Goal: Navigation & Orientation: Go to known website

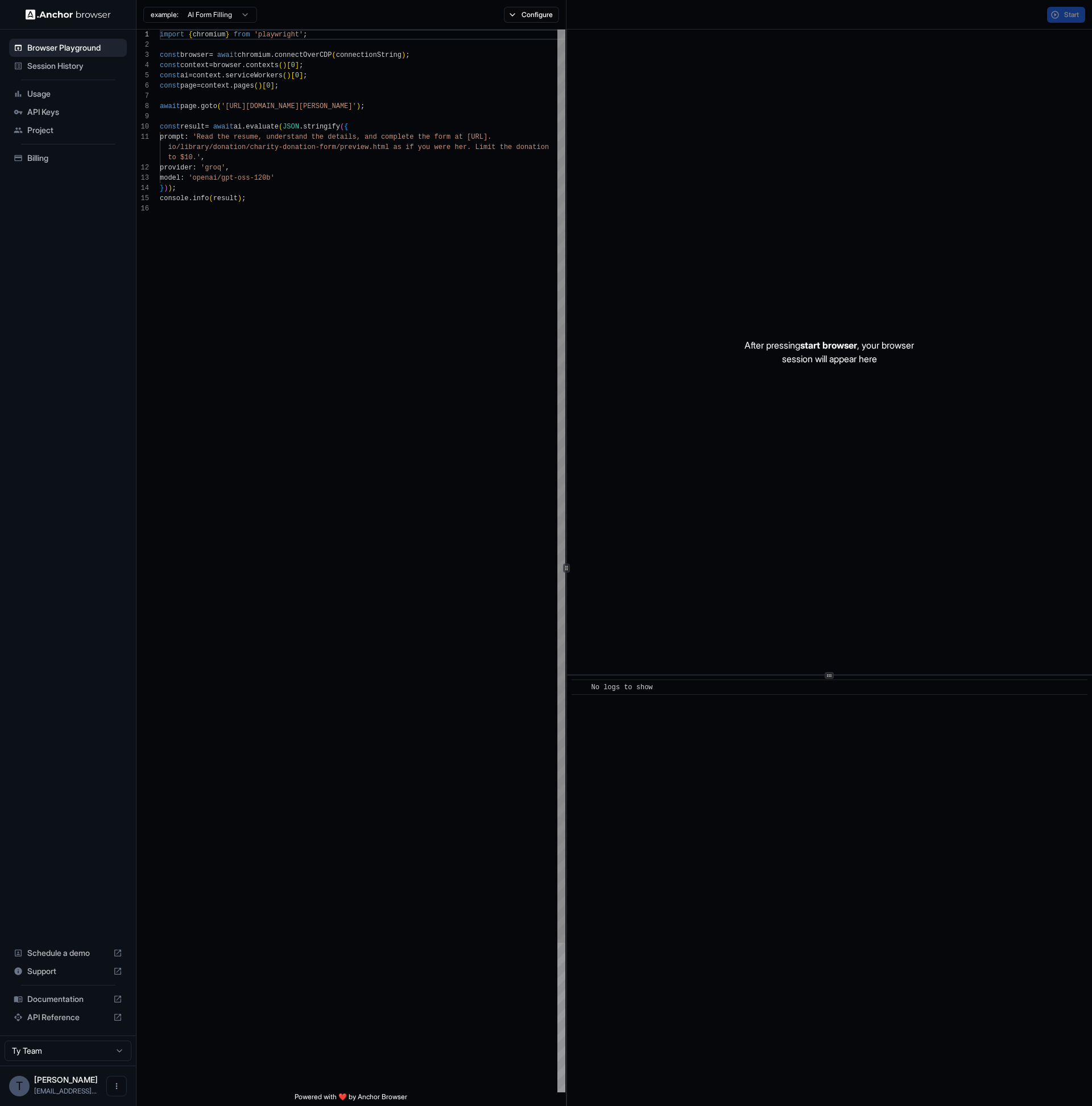
scroll to position [102, 0]
